Goal: Information Seeking & Learning: Learn about a topic

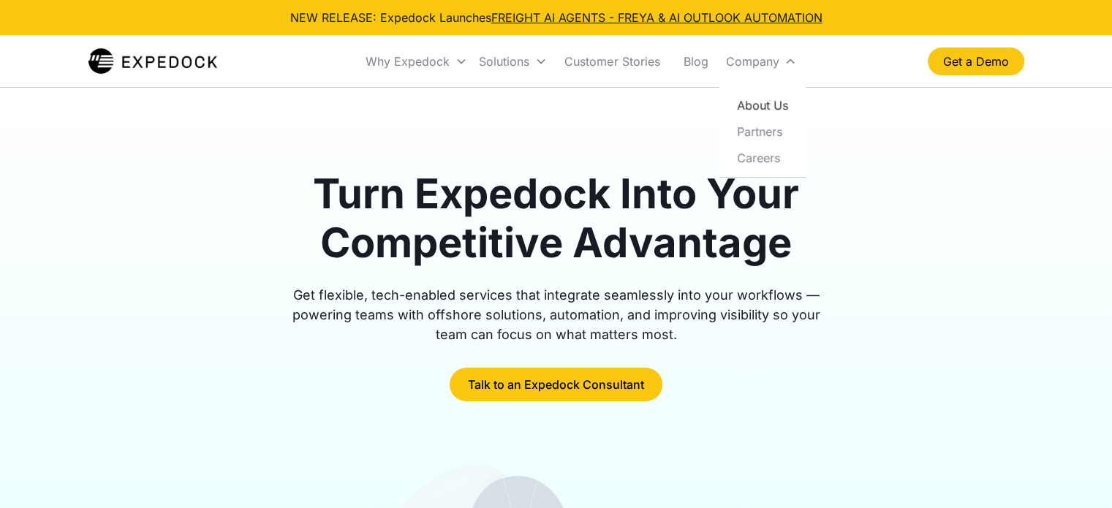
click at [766, 107] on link "About Us" at bounding box center [762, 105] width 75 height 26
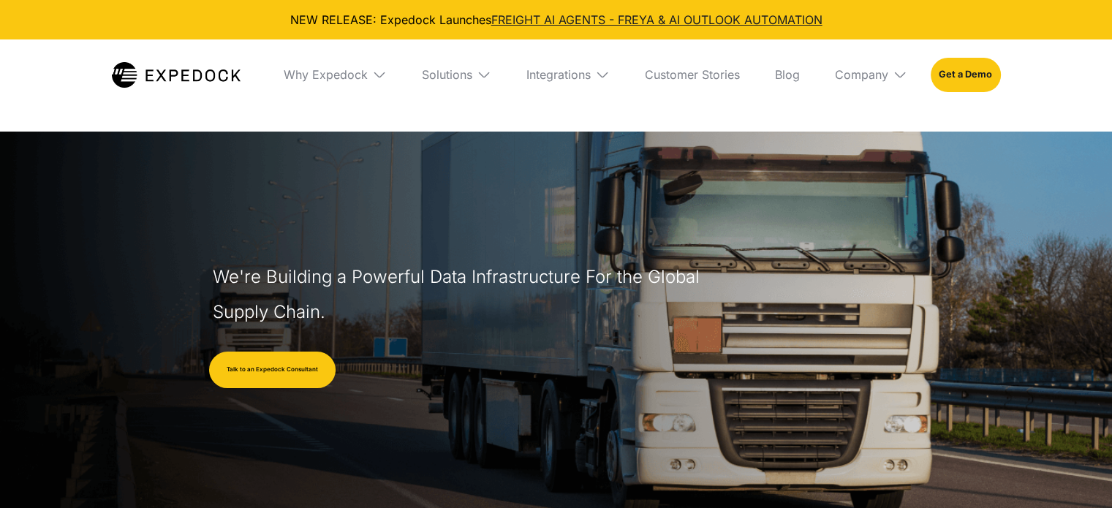
select select
